Goal: Task Accomplishment & Management: Use online tool/utility

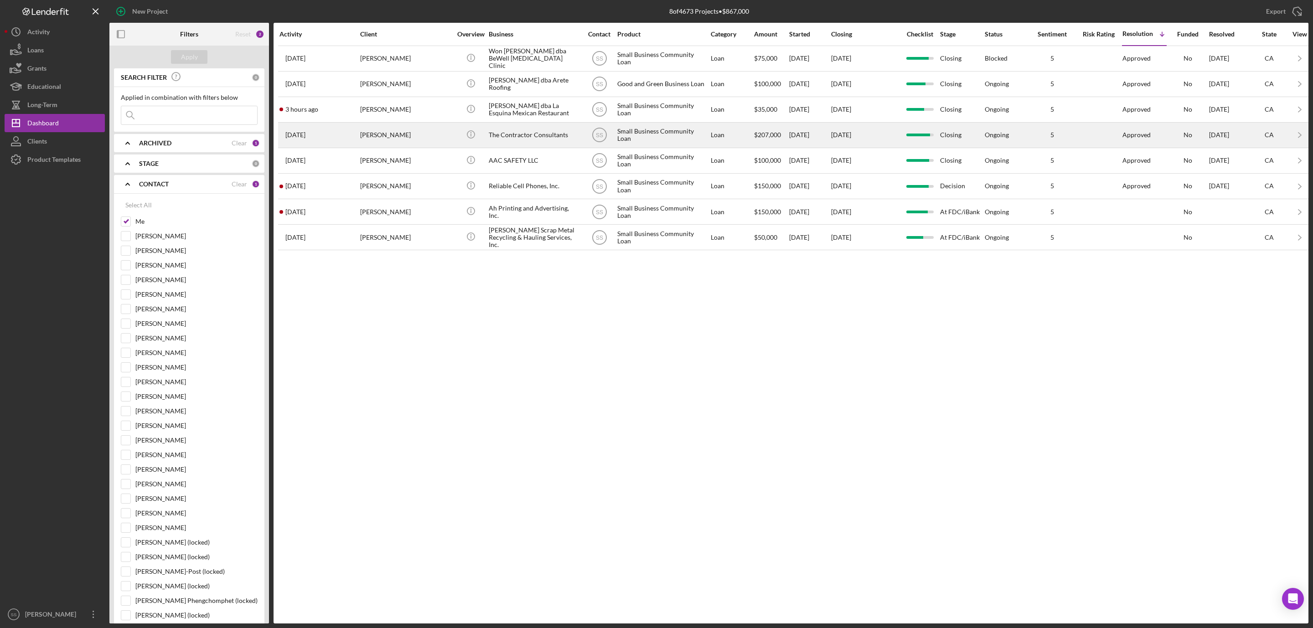
scroll to position [274, 0]
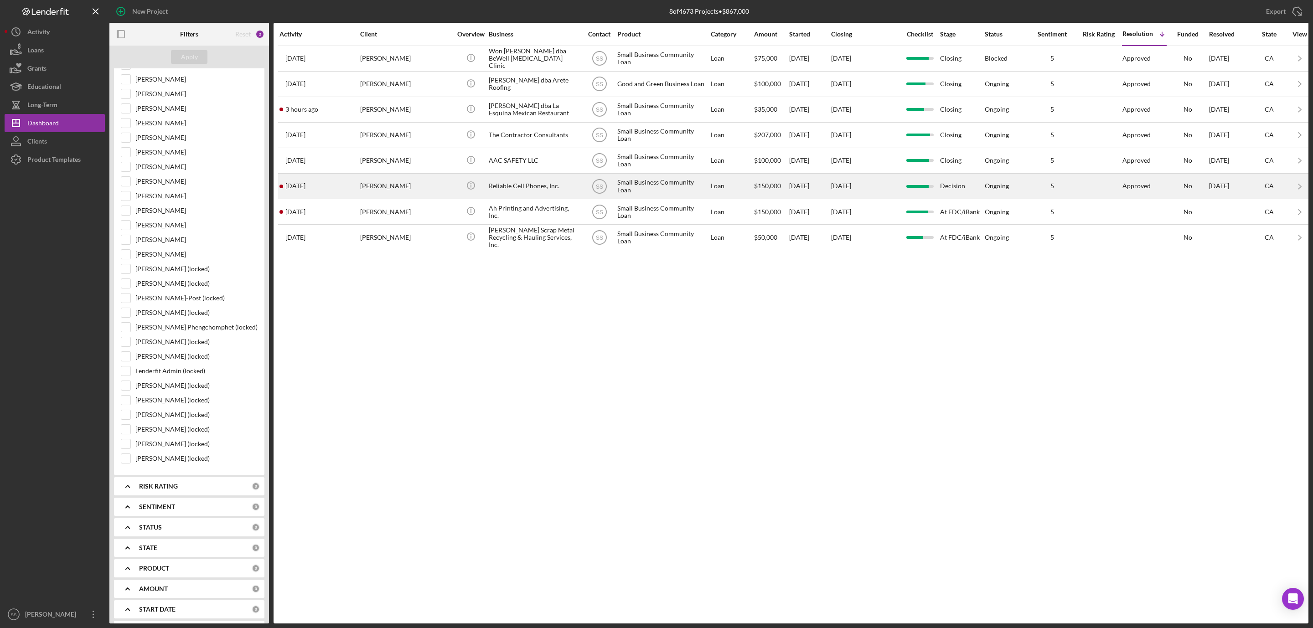
click at [505, 186] on div "Reliable Cell Phones, Inc." at bounding box center [534, 186] width 91 height 24
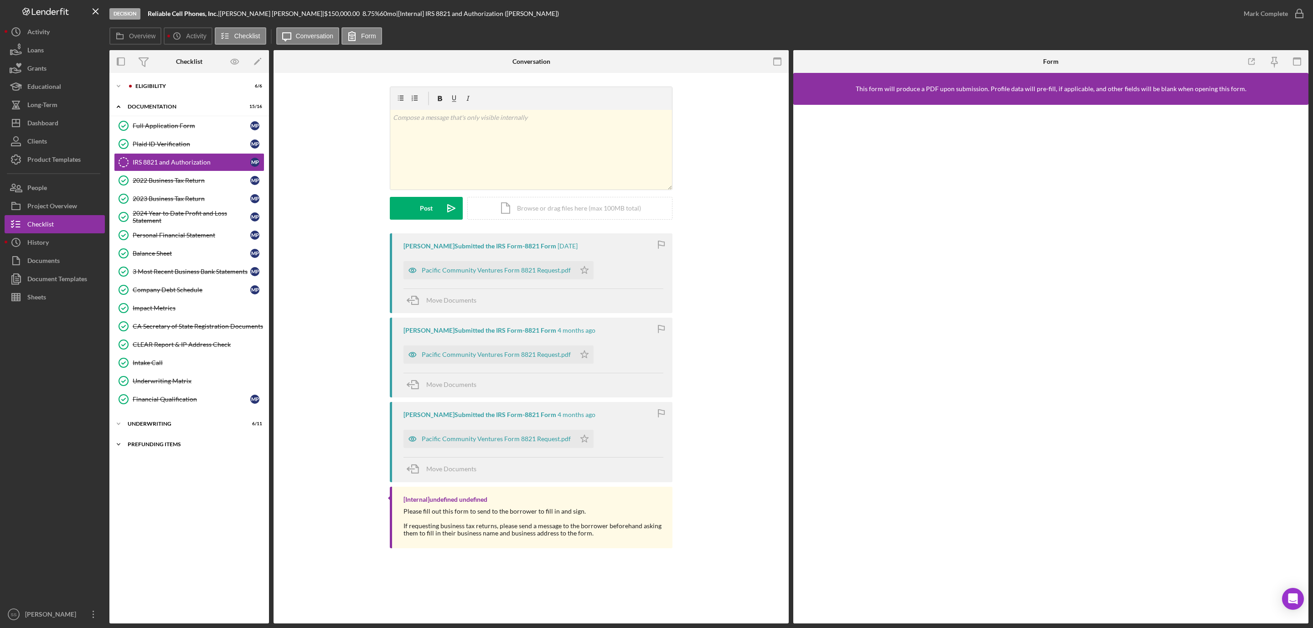
click at [154, 447] on div "Prefunding Items" at bounding box center [193, 444] width 130 height 5
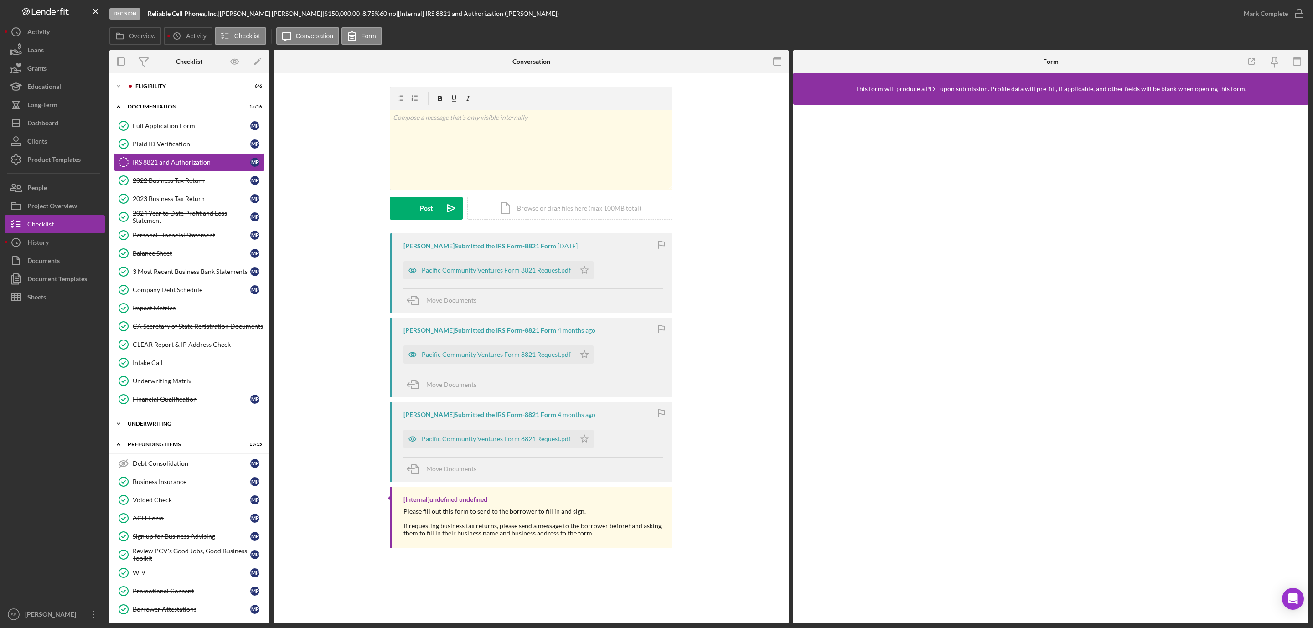
click at [166, 427] on div "Underwriting" at bounding box center [193, 423] width 130 height 5
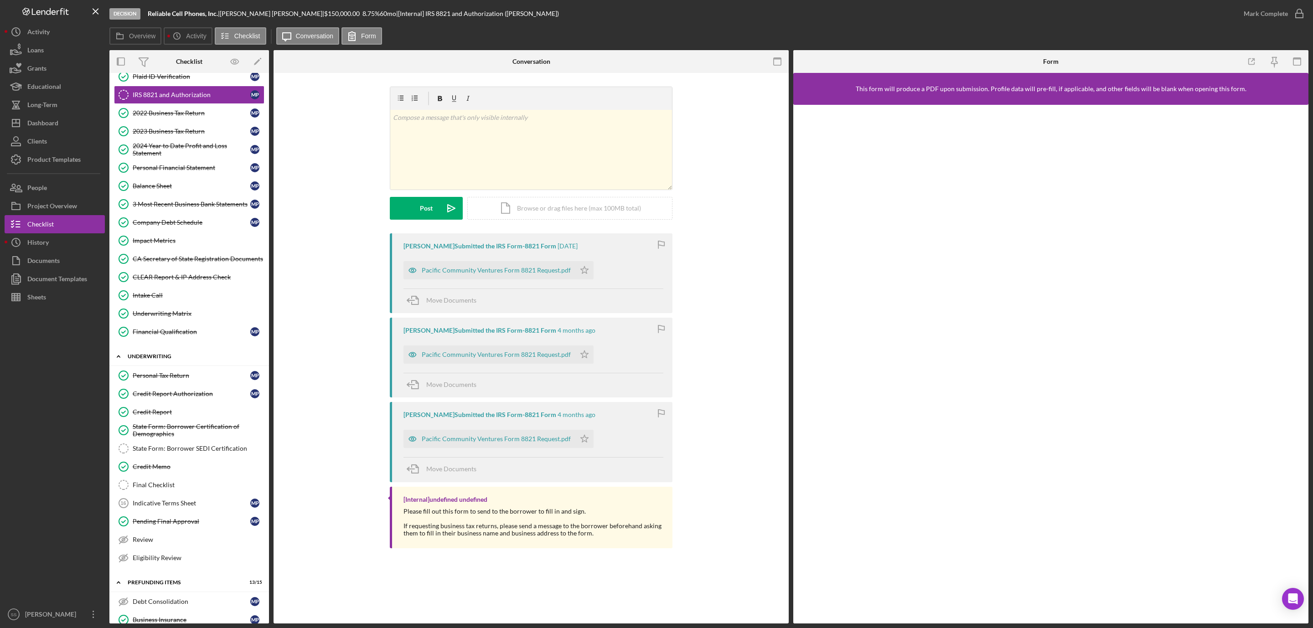
scroll to position [205, 0]
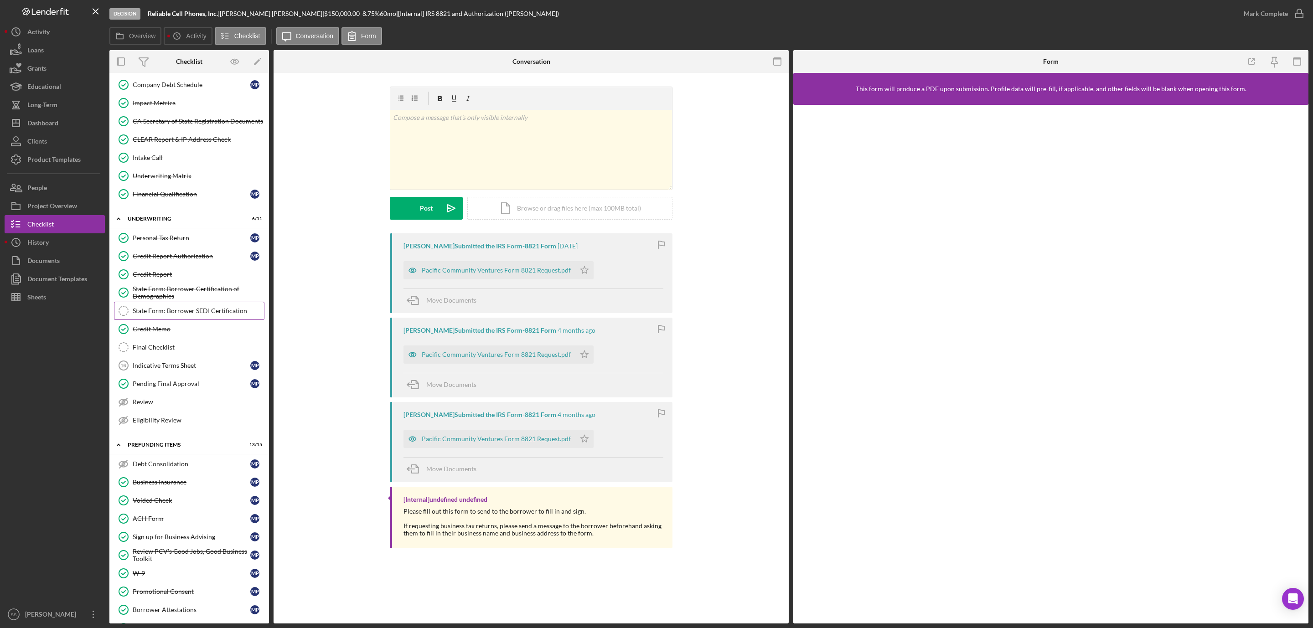
click at [181, 315] on div "State Form: Borrower SEDI Certification" at bounding box center [198, 310] width 131 height 7
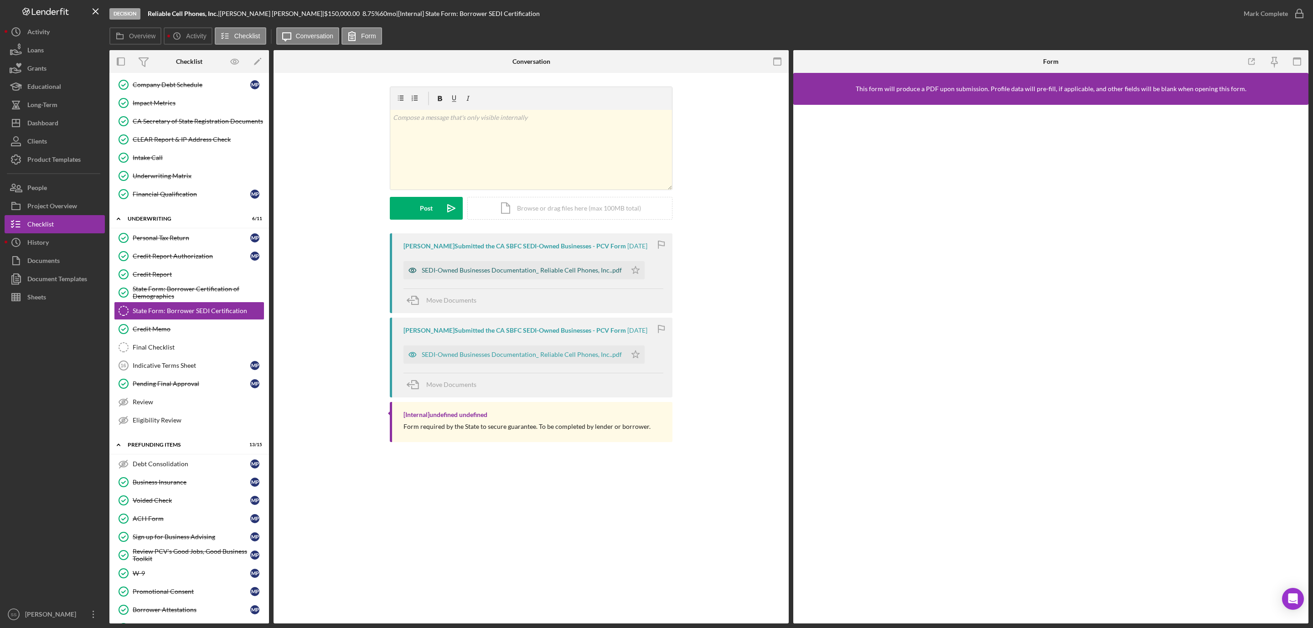
click at [498, 266] on div "SEDI-Owned Businesses Documentation_ Reliable Cell Phones, Inc..pdf" at bounding box center [515, 270] width 223 height 18
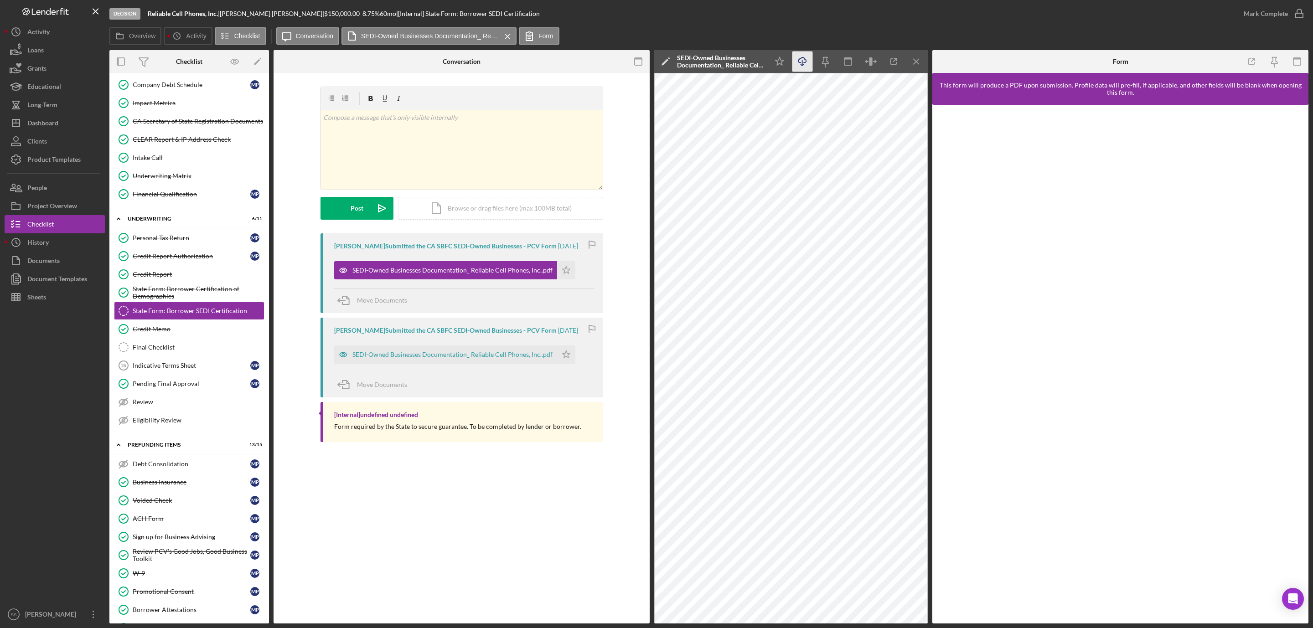
click at [799, 63] on icon "Icon/Download" at bounding box center [802, 62] width 21 height 21
